Goal: Information Seeking & Learning: Learn about a topic

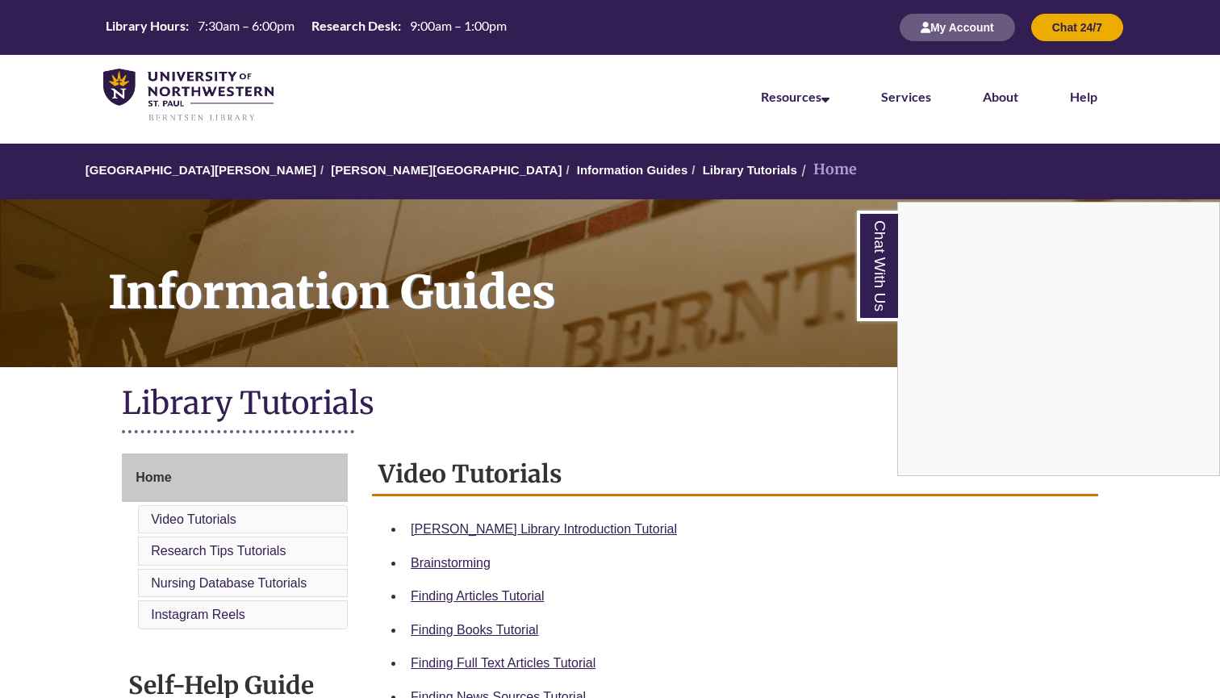
scroll to position [273, 0]
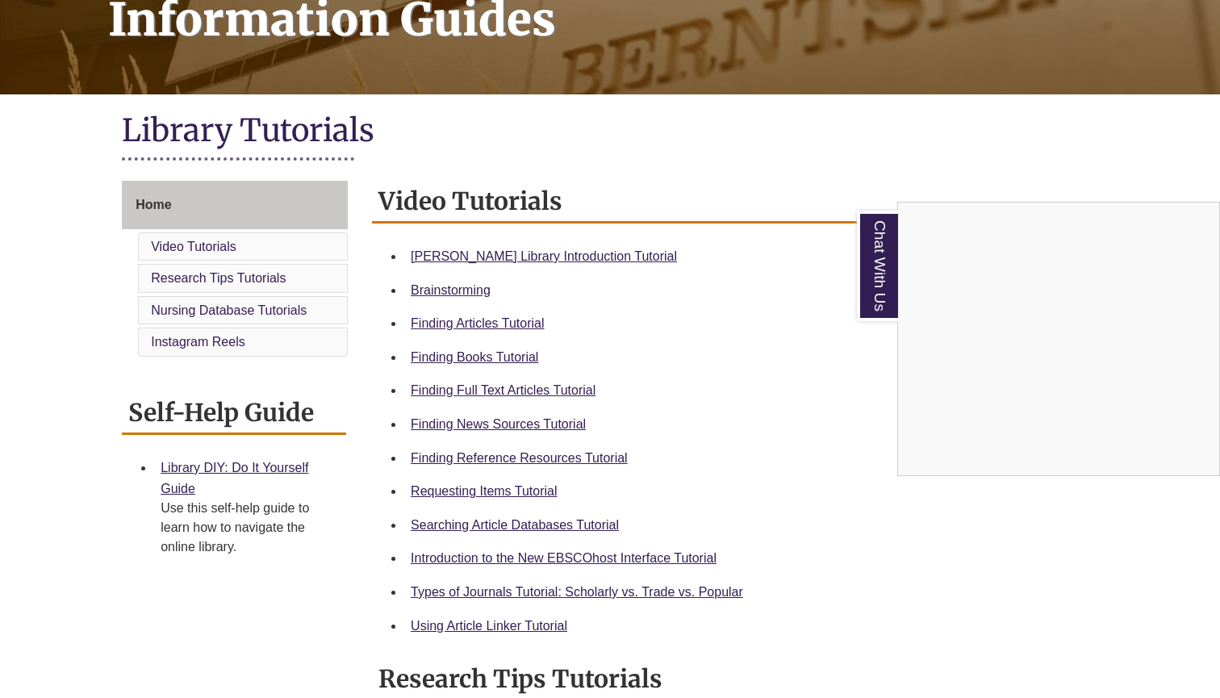
click at [144, 207] on div "Chat With Us" at bounding box center [610, 349] width 1220 height 698
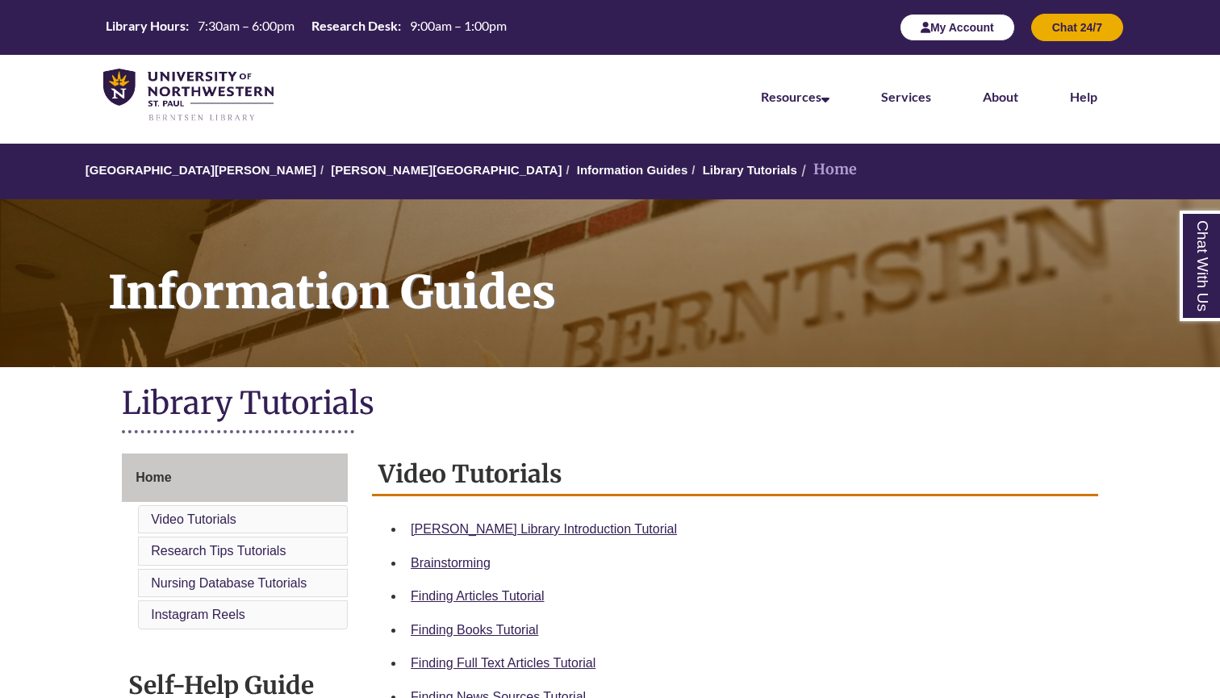
click at [938, 28] on button "My Account" at bounding box center [957, 27] width 115 height 27
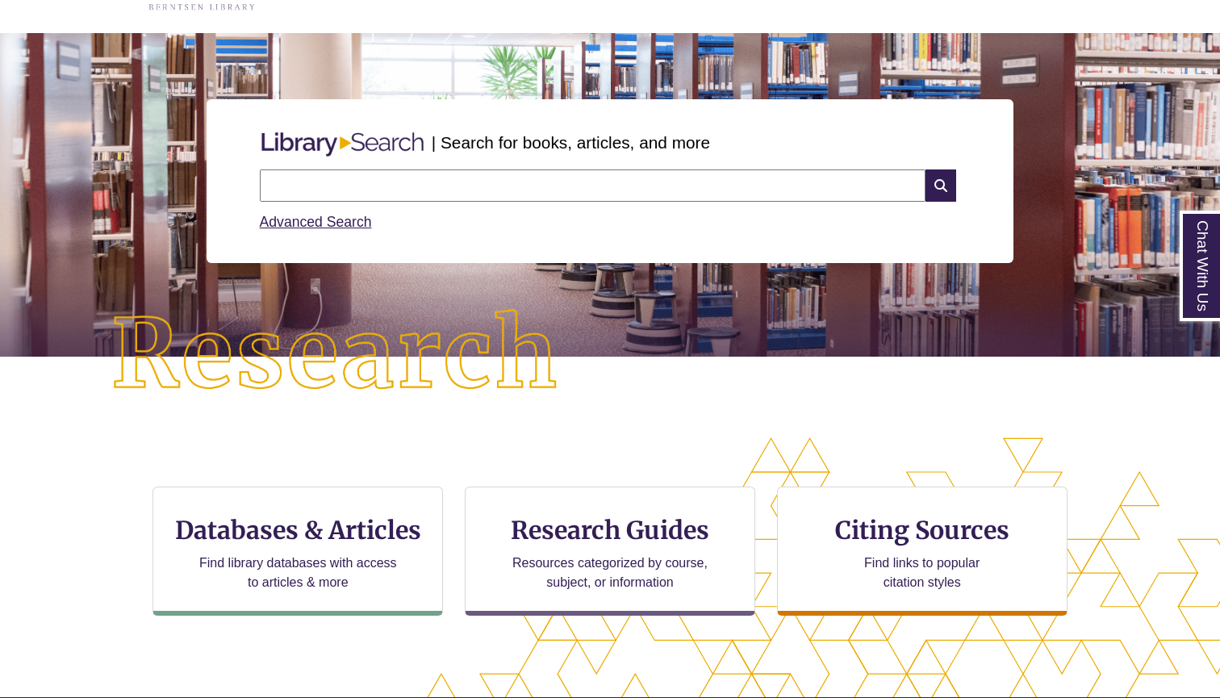
scroll to position [153, 0]
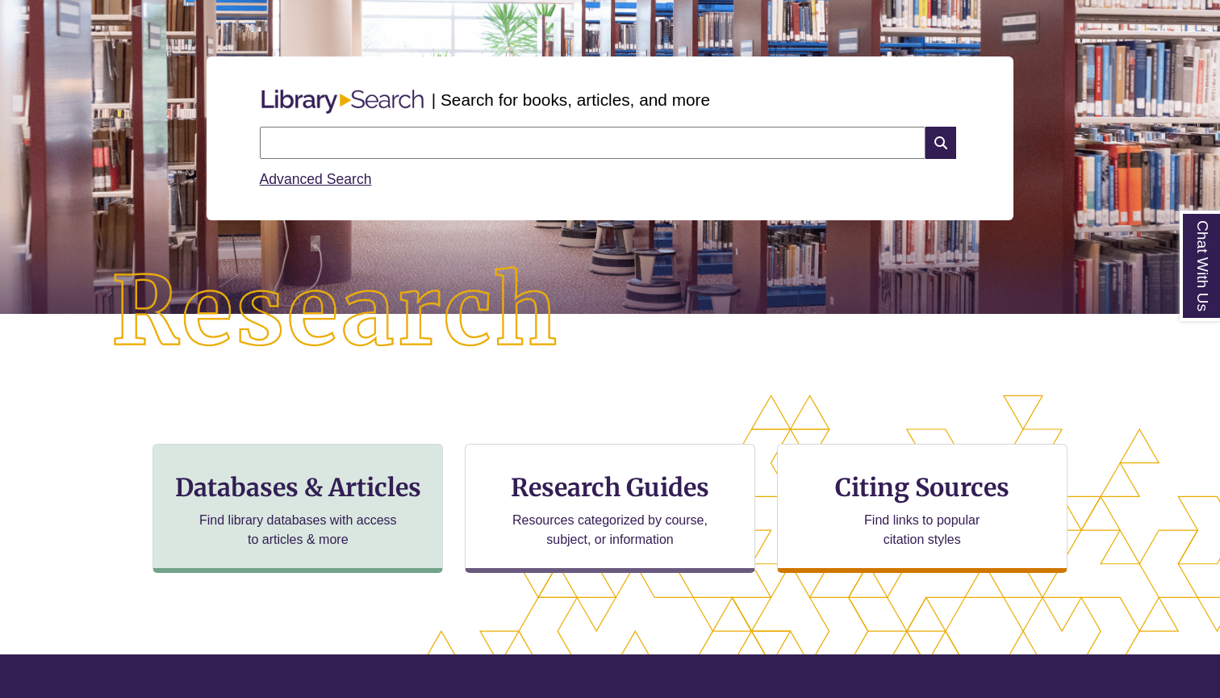
click at [290, 523] on p "Find library databases with access to articles & more" at bounding box center [298, 530] width 211 height 39
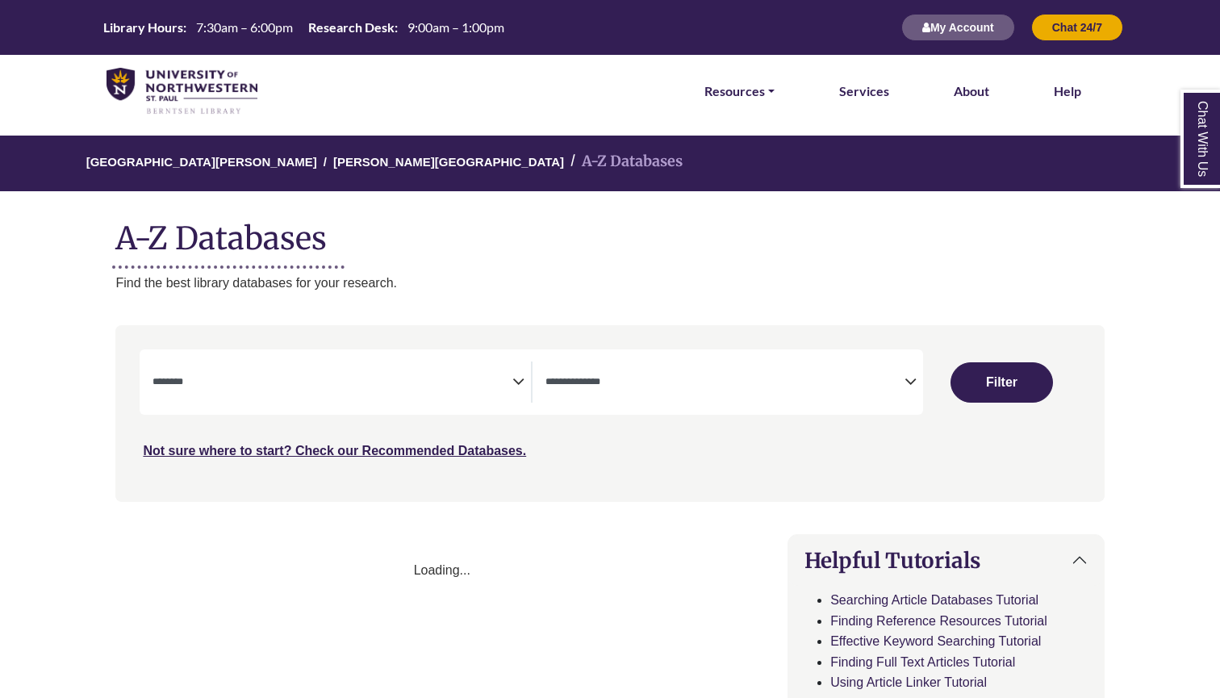
select select "Database Subject Filter"
select select "Database Types Filter"
select select "Database Subject Filter"
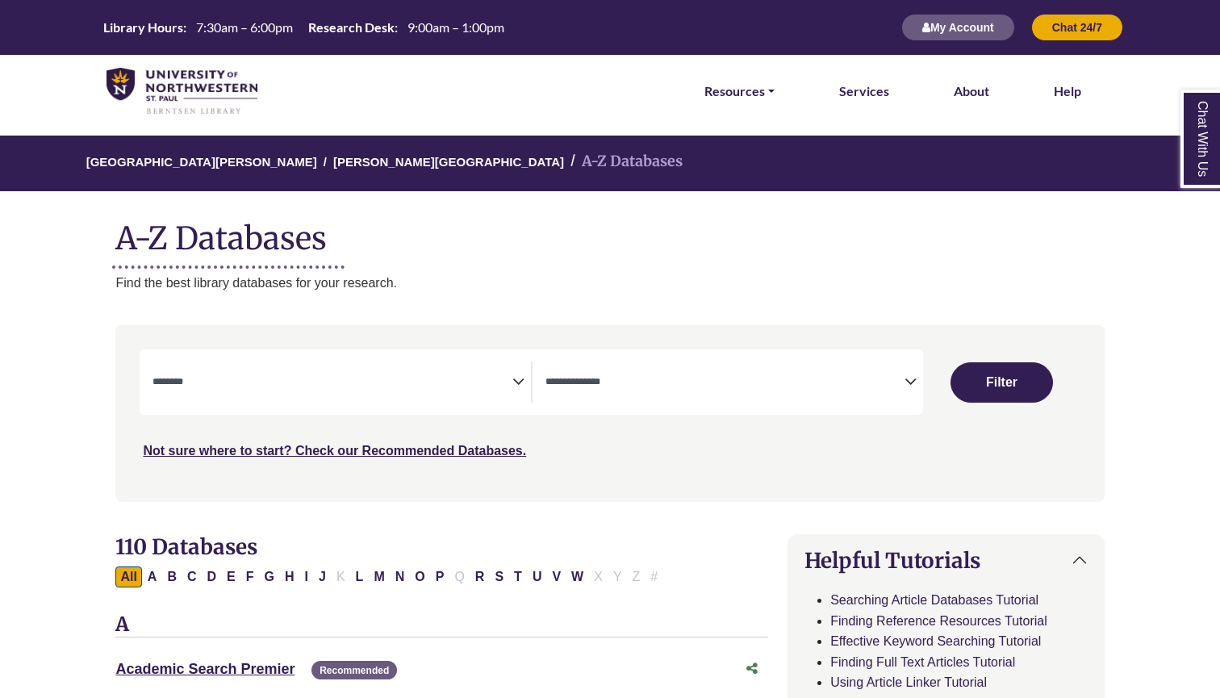
click at [914, 379] on icon "Search filters" at bounding box center [910, 379] width 12 height 24
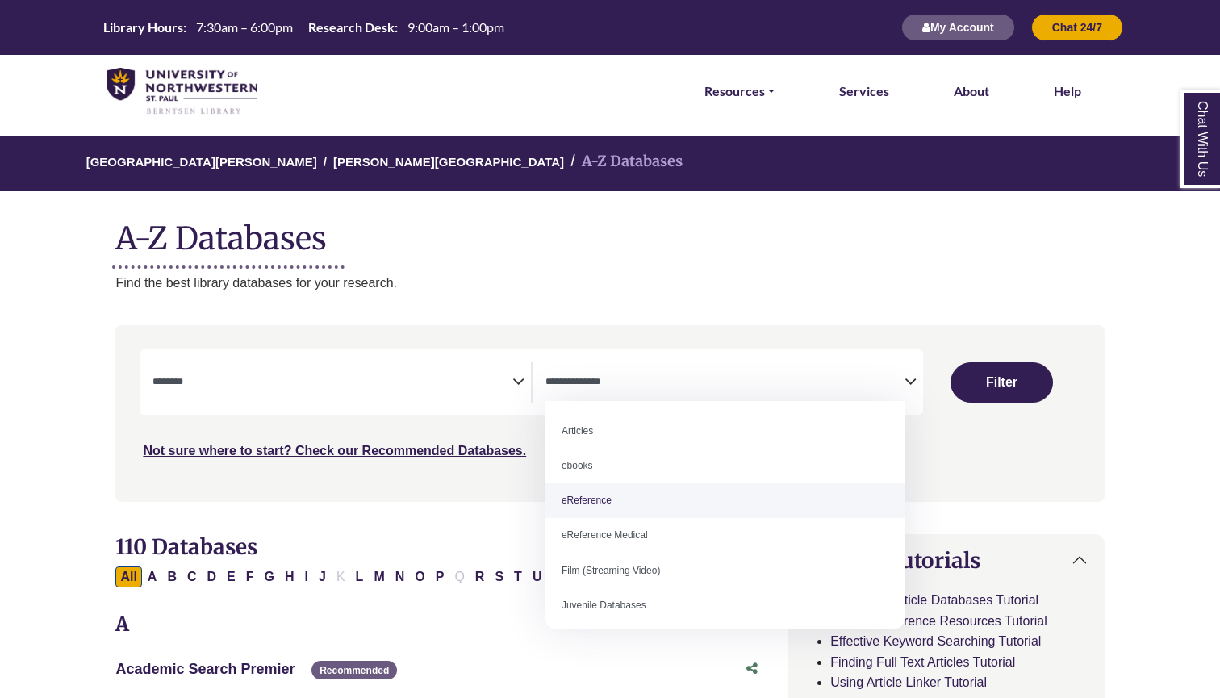
select select "*****"
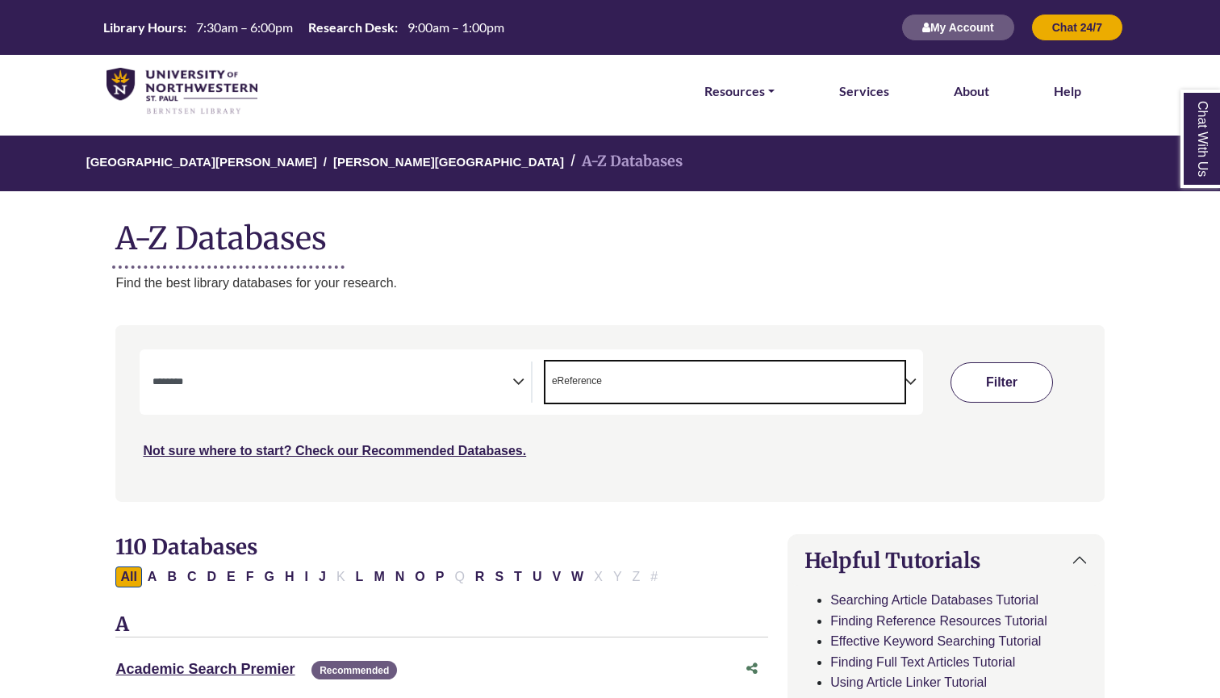
click at [986, 391] on button "Filter" at bounding box center [1001, 382] width 103 height 40
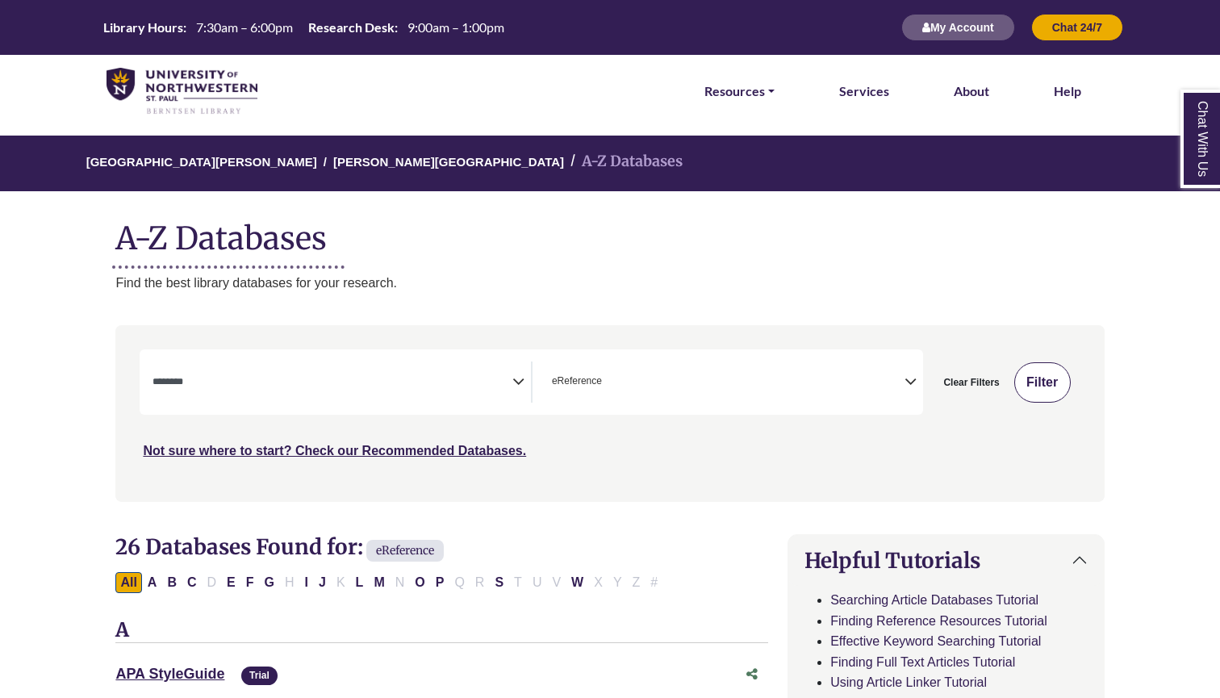
click at [1051, 390] on button "Filter" at bounding box center [1042, 382] width 56 height 40
select select "Database Subject Filter"
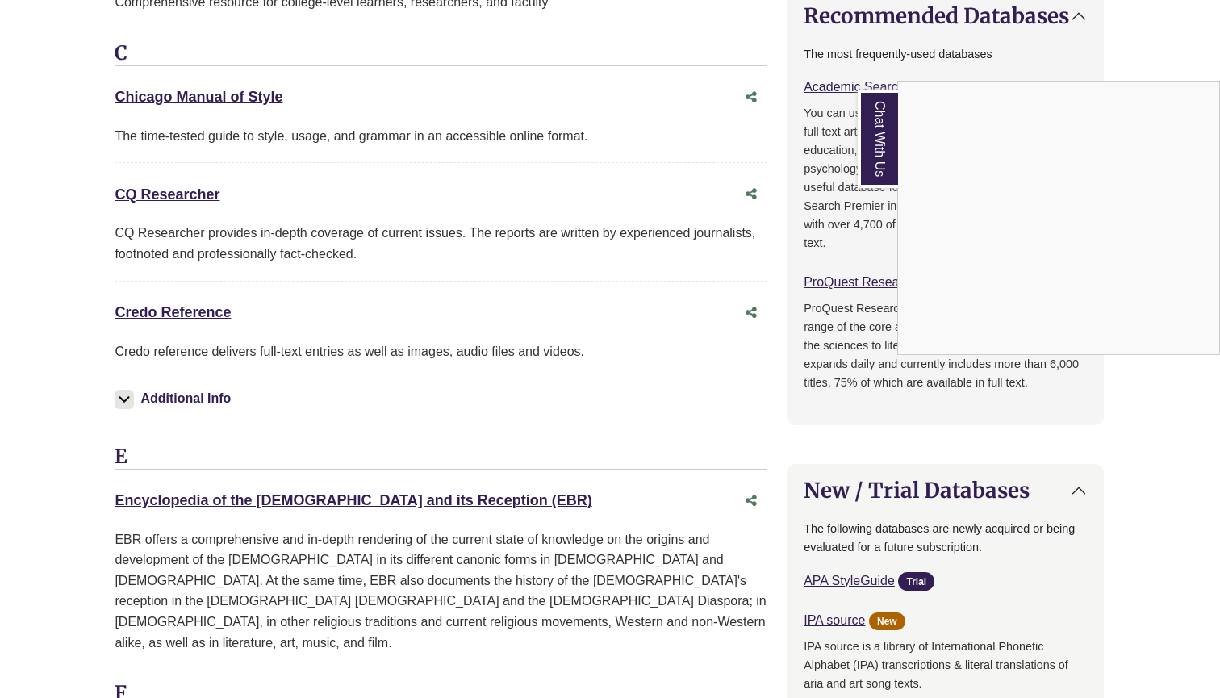
scroll to position [809, 1]
click at [194, 303] on div "Chat With Us" at bounding box center [610, 349] width 1220 height 698
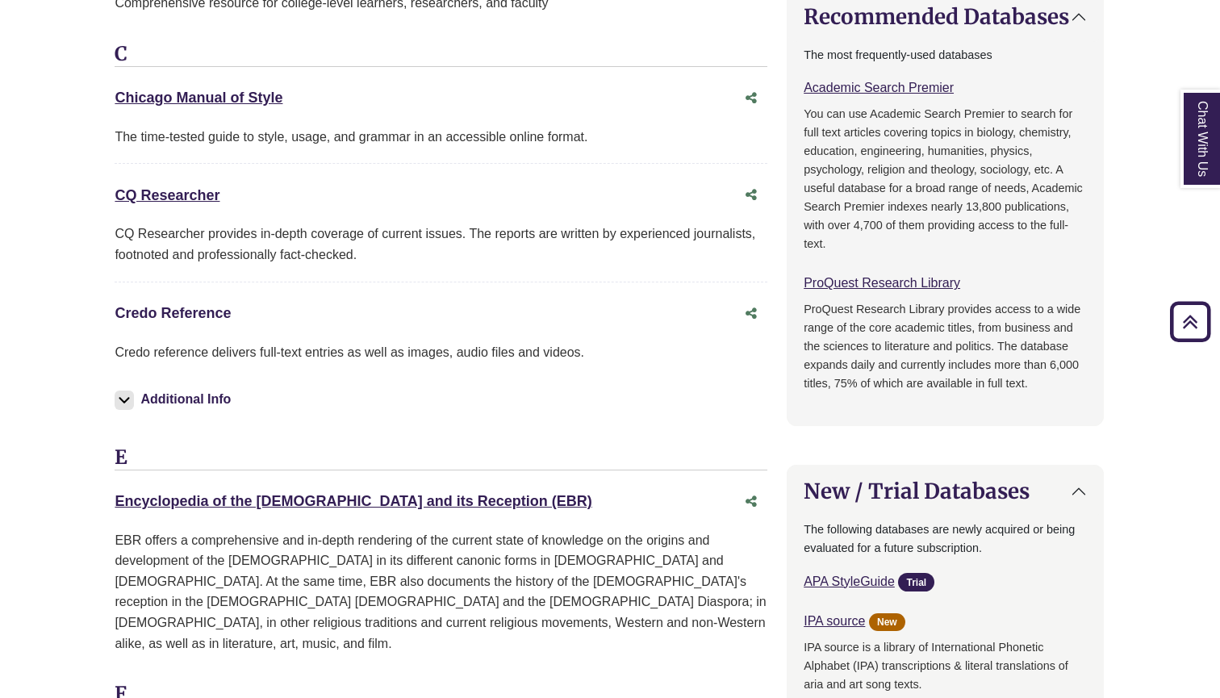
click at [194, 305] on link "Credo Reference This link opens in a new window" at bounding box center [173, 313] width 116 height 16
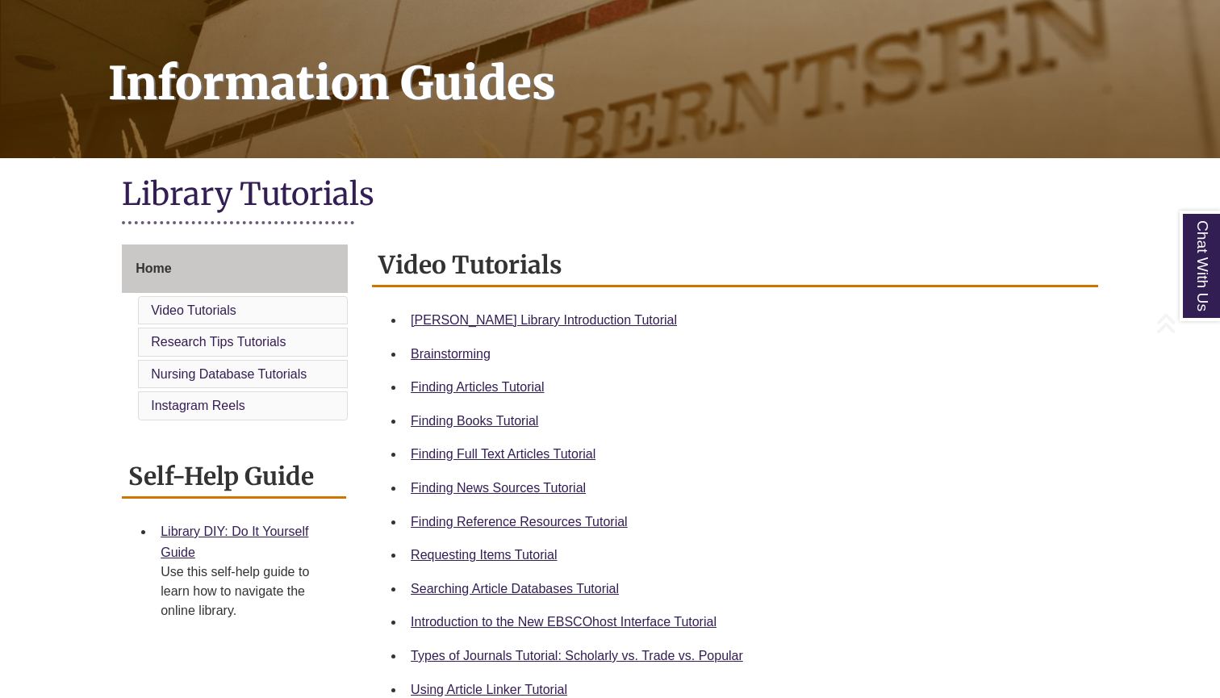
scroll to position [212, 0]
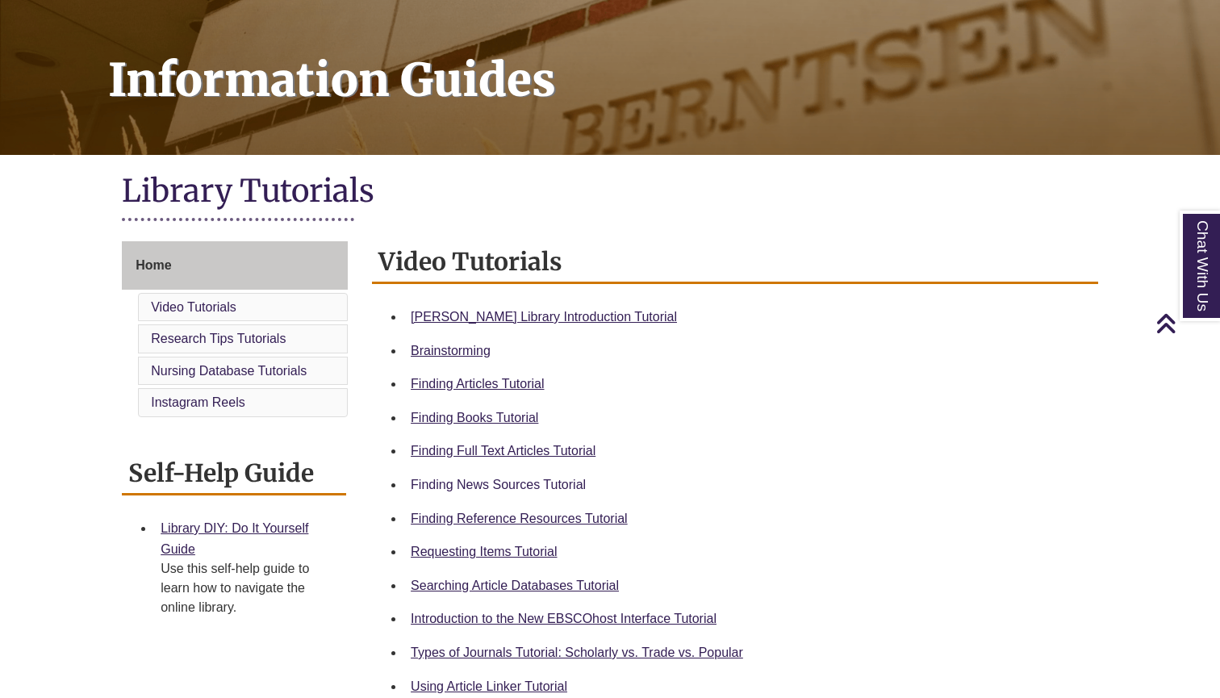
click at [538, 486] on link "Finding News Sources Tutorial" at bounding box center [498, 485] width 175 height 14
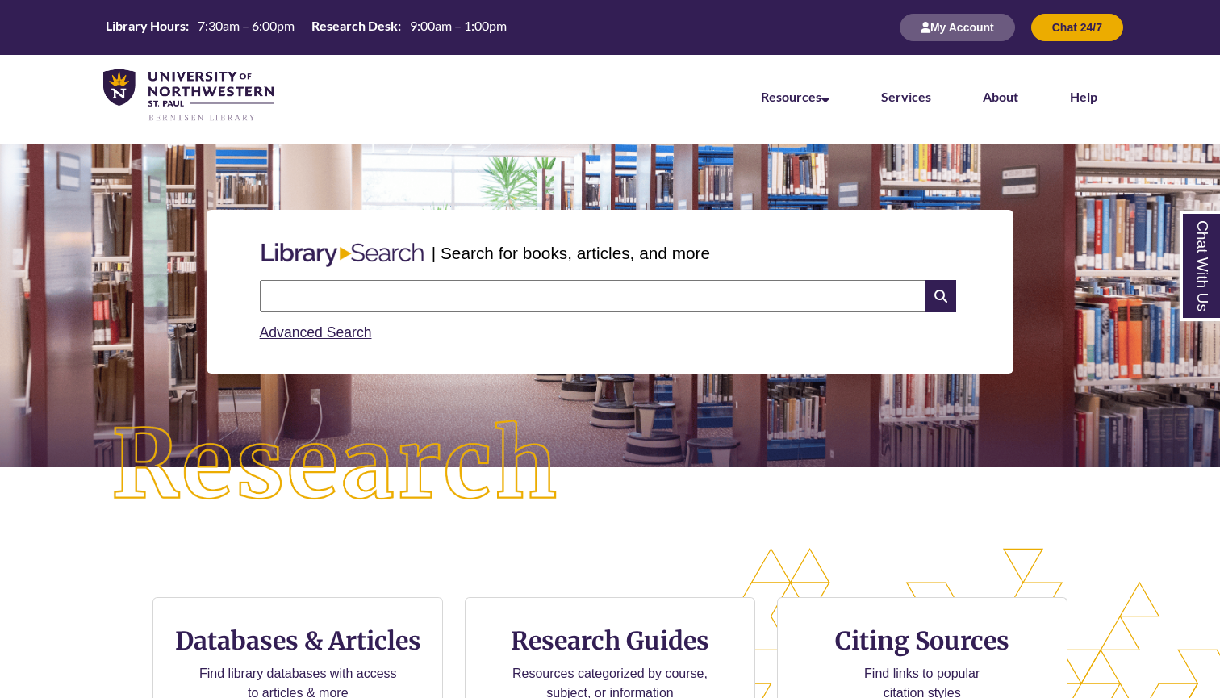
click at [509, 276] on div "Search Advanced Search" at bounding box center [610, 312] width 714 height 77
click at [509, 295] on input "text" at bounding box center [593, 296] width 666 height 32
type input "**********"
